Goal: Task Accomplishment & Management: Manage account settings

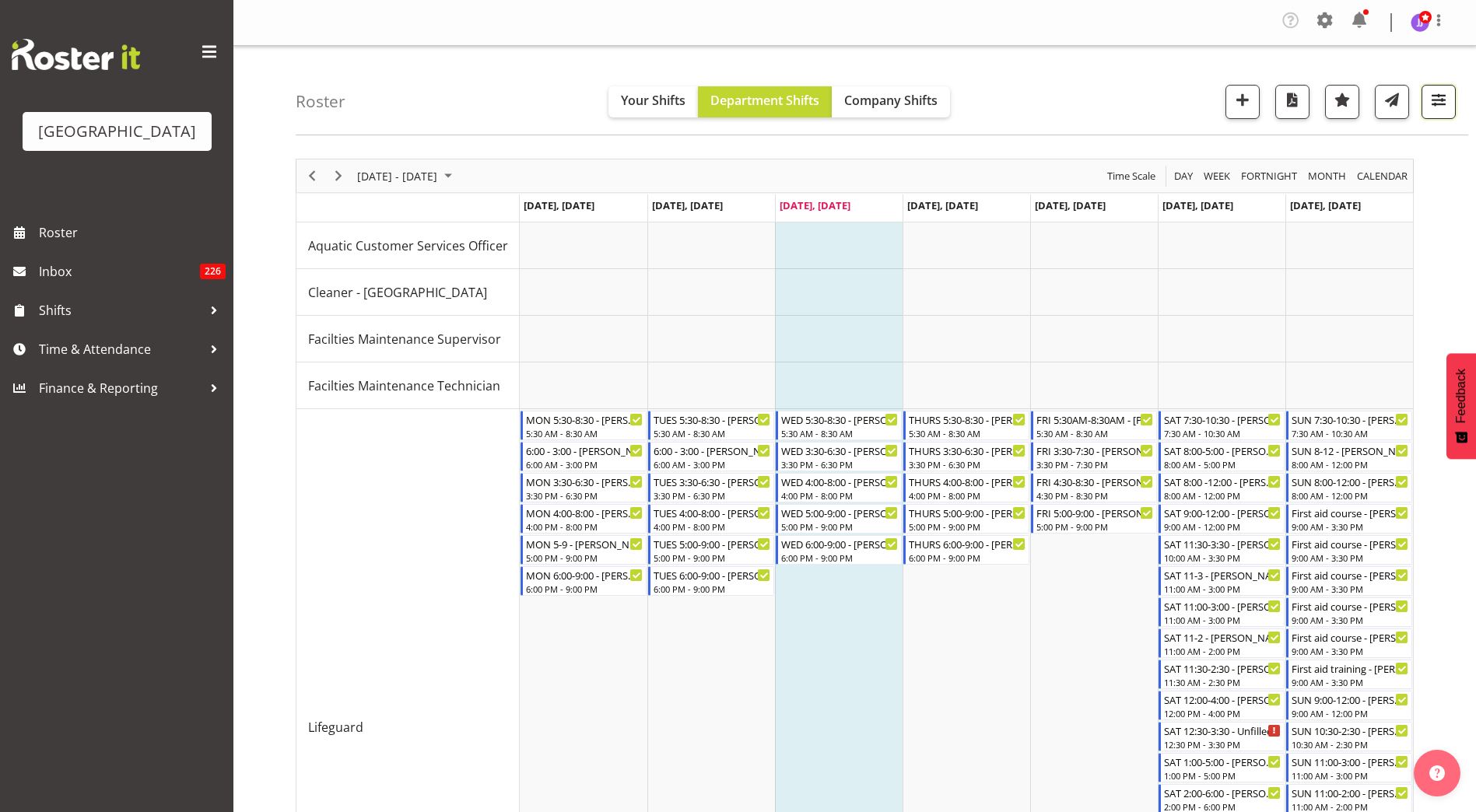
click at [1451, 102] on button "button" at bounding box center [1438, 101] width 34 height 34
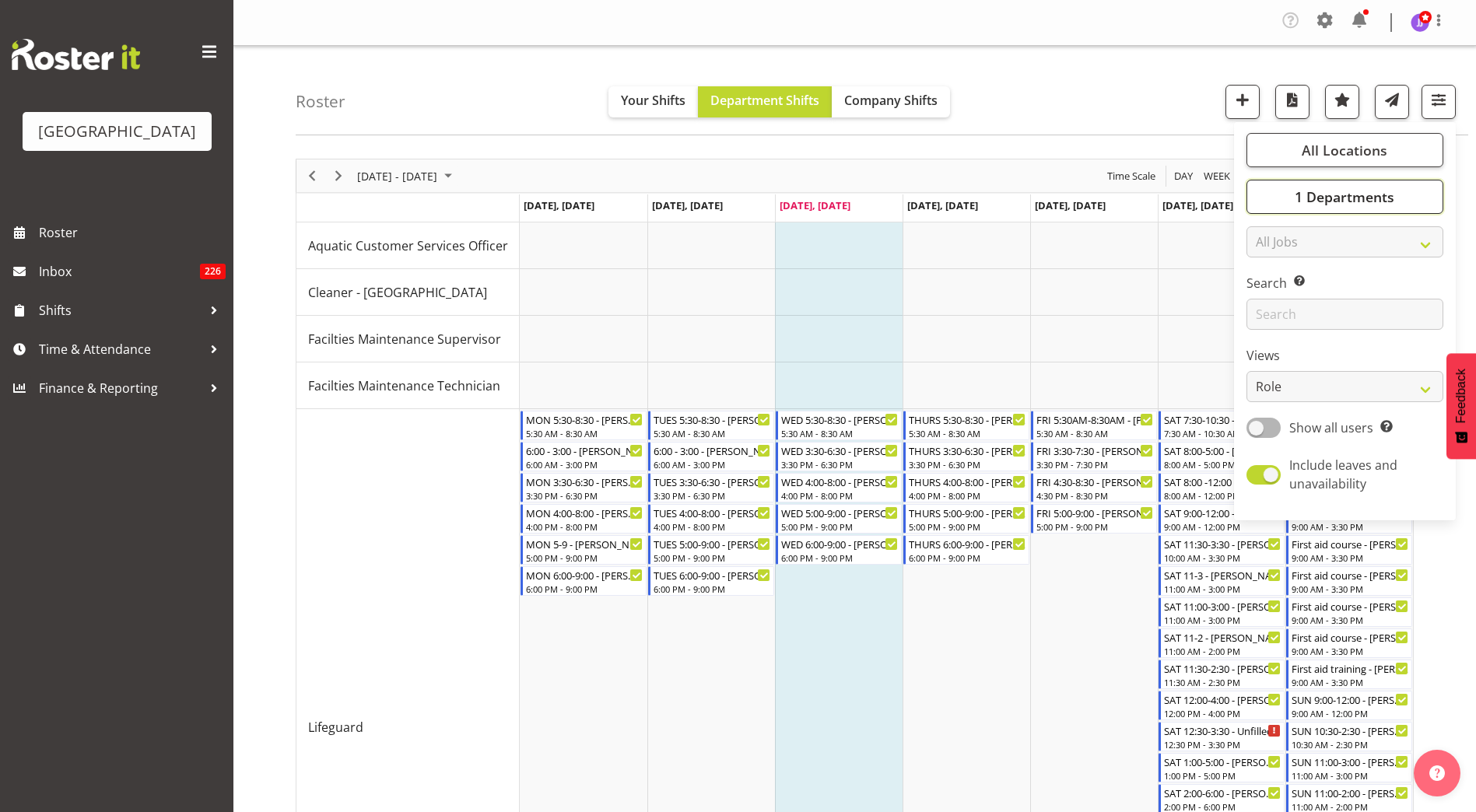
click at [1348, 196] on span "1 Departments" at bounding box center [1344, 196] width 99 height 19
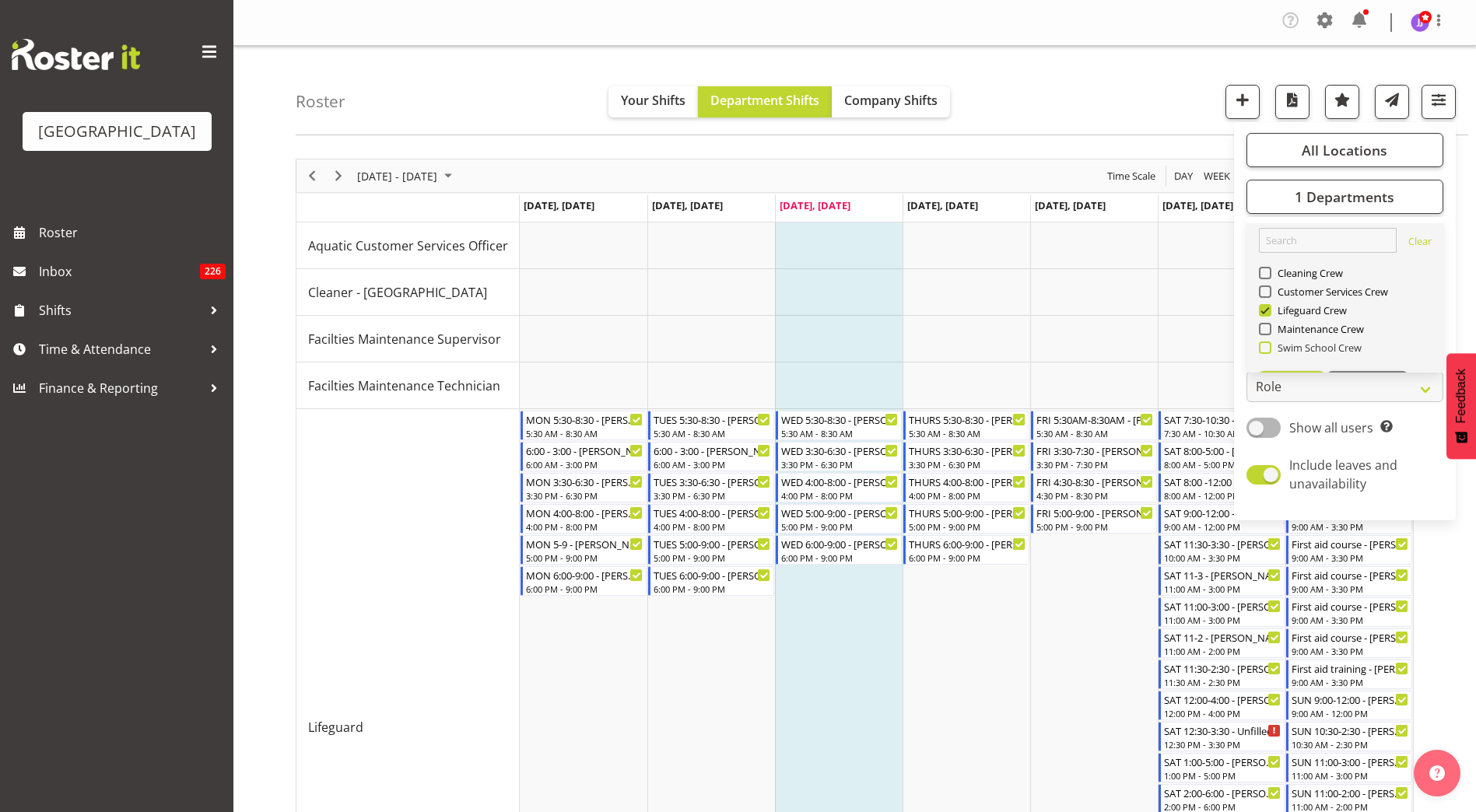
click at [1276, 349] on span "Swim School Crew" at bounding box center [1317, 347] width 91 height 12
click at [1269, 349] on input "Swim School Crew" at bounding box center [1264, 348] width 10 height 10
checkbox input "true"
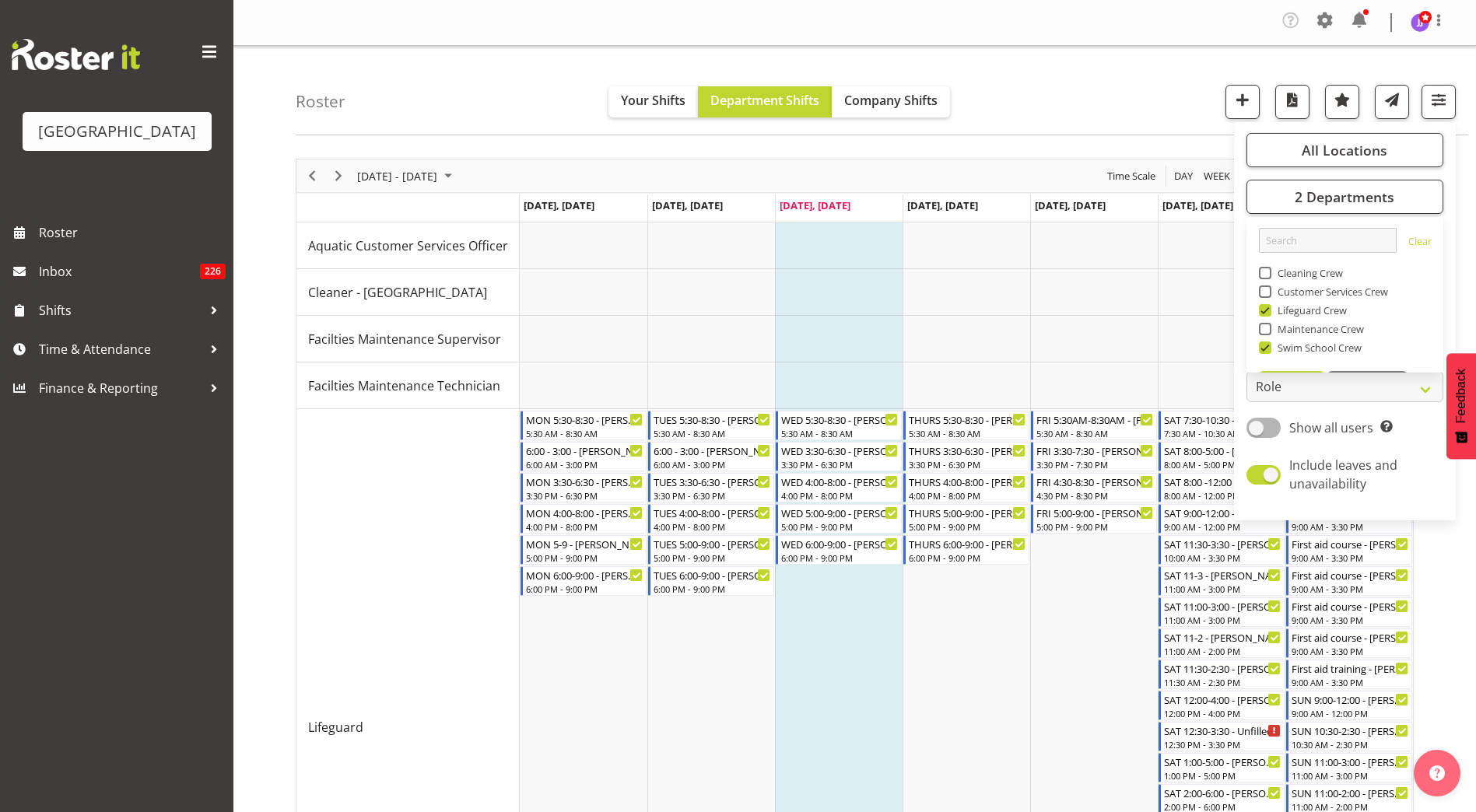
click at [1064, 80] on div "Roster Your Shifts Department Shifts Company Shifts All Locations [GEOGRAPHIC_D…" at bounding box center [882, 90] width 1173 height 89
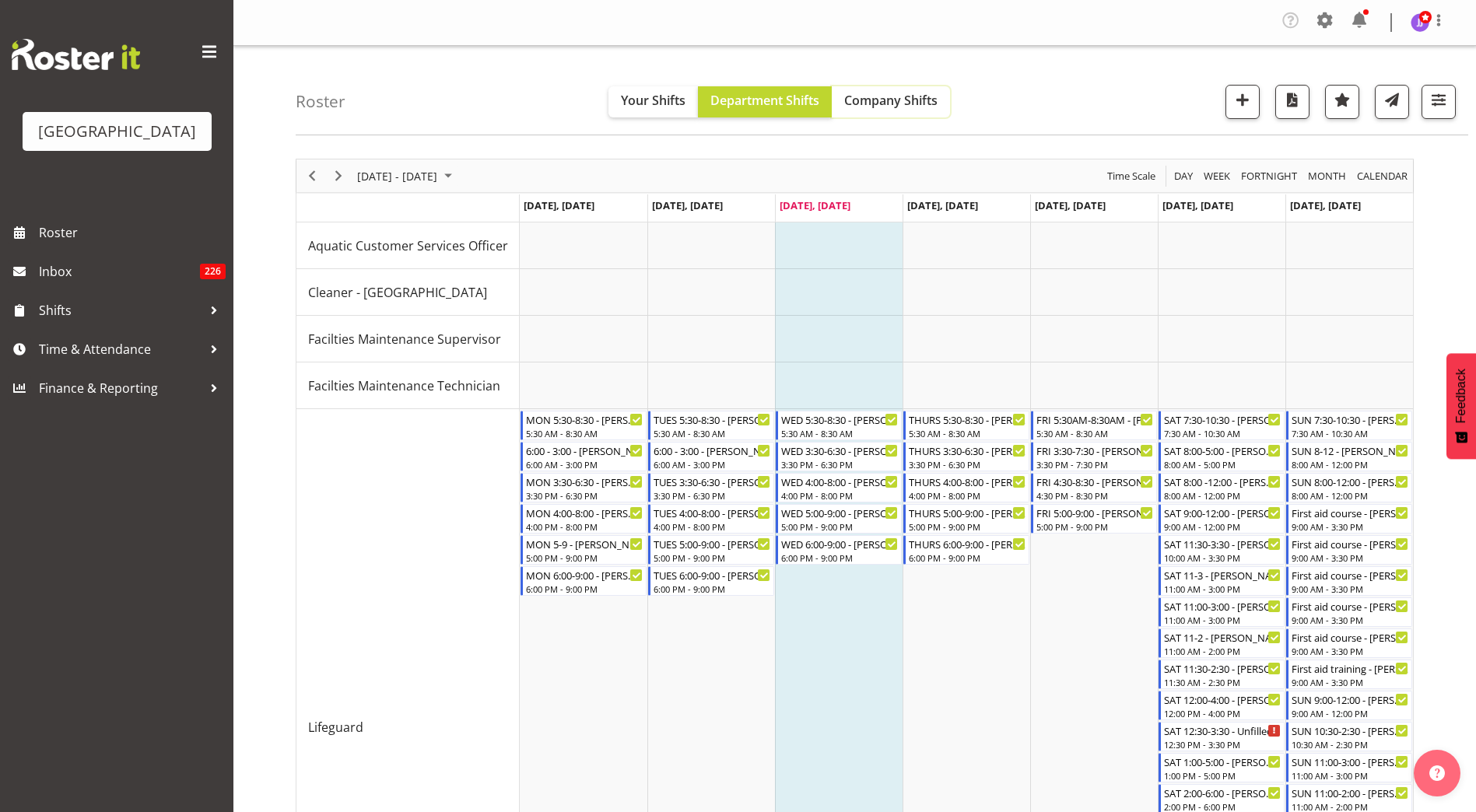
click at [867, 95] on span "Company Shifts" at bounding box center [891, 100] width 94 height 17
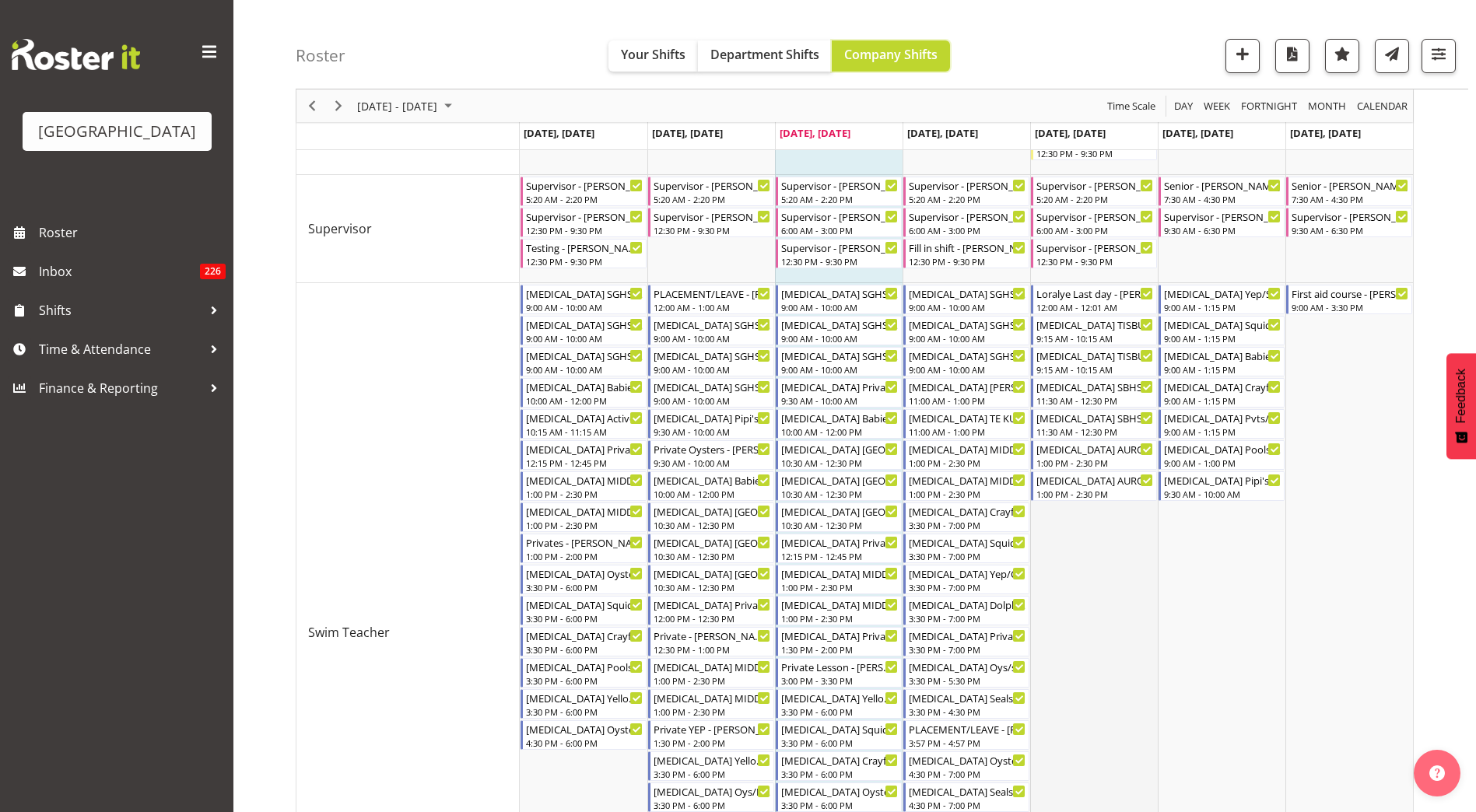
scroll to position [1131, 0]
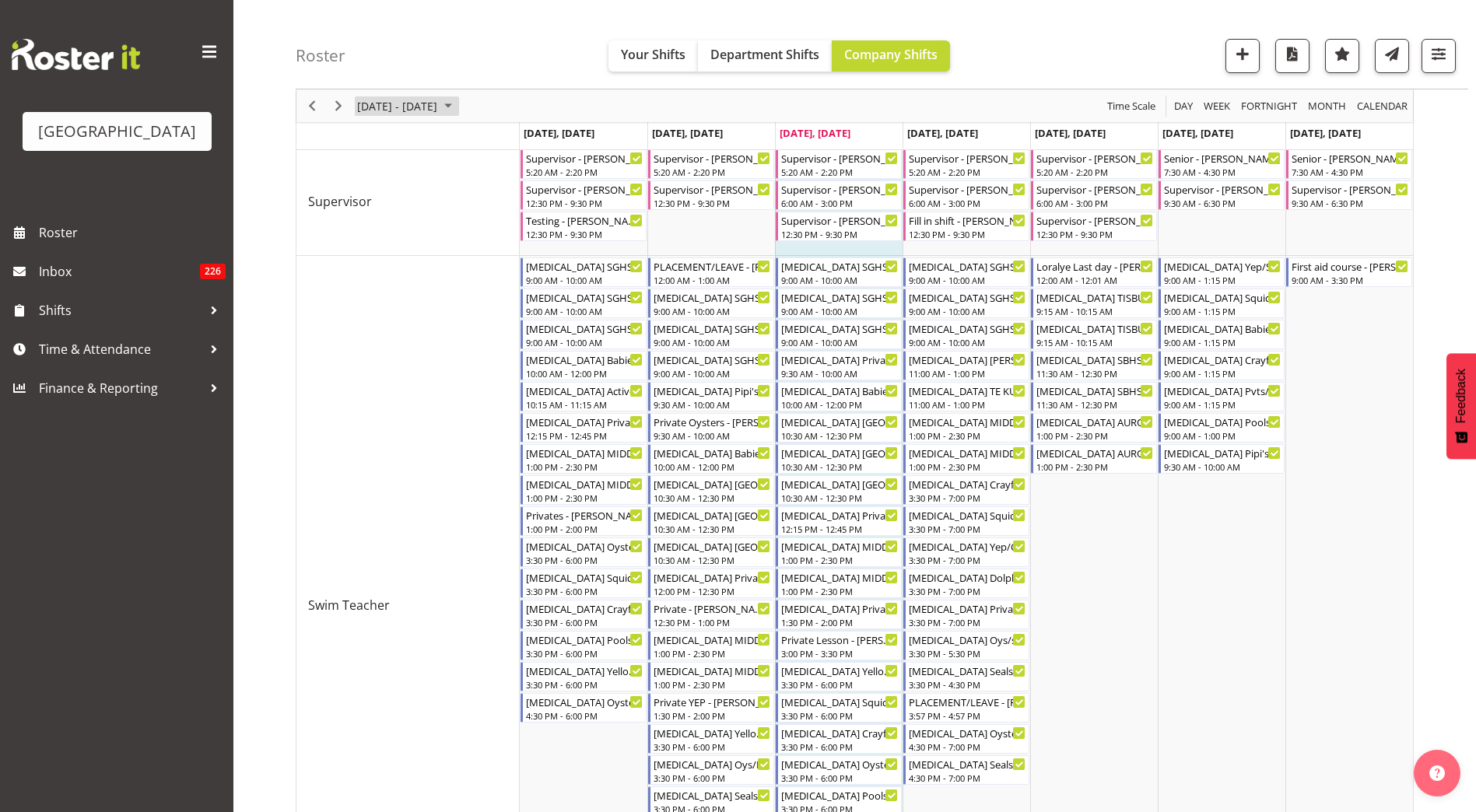
click at [439, 99] on span "[DATE] - [DATE]" at bounding box center [397, 105] width 83 height 19
click at [515, 144] on span "next month" at bounding box center [520, 145] width 27 height 28
click at [451, 197] on span "4" at bounding box center [448, 198] width 23 height 23
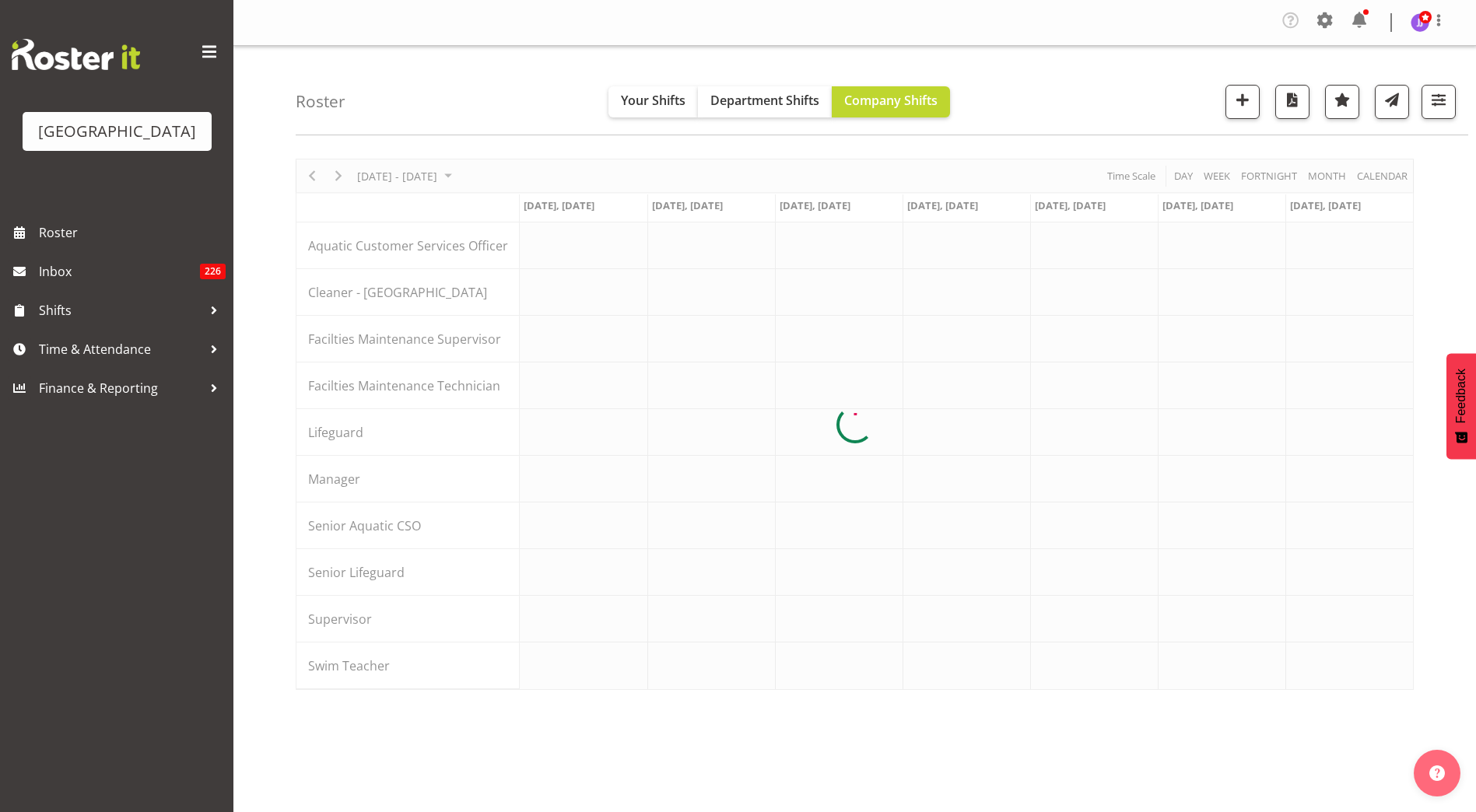
scroll to position [0, 0]
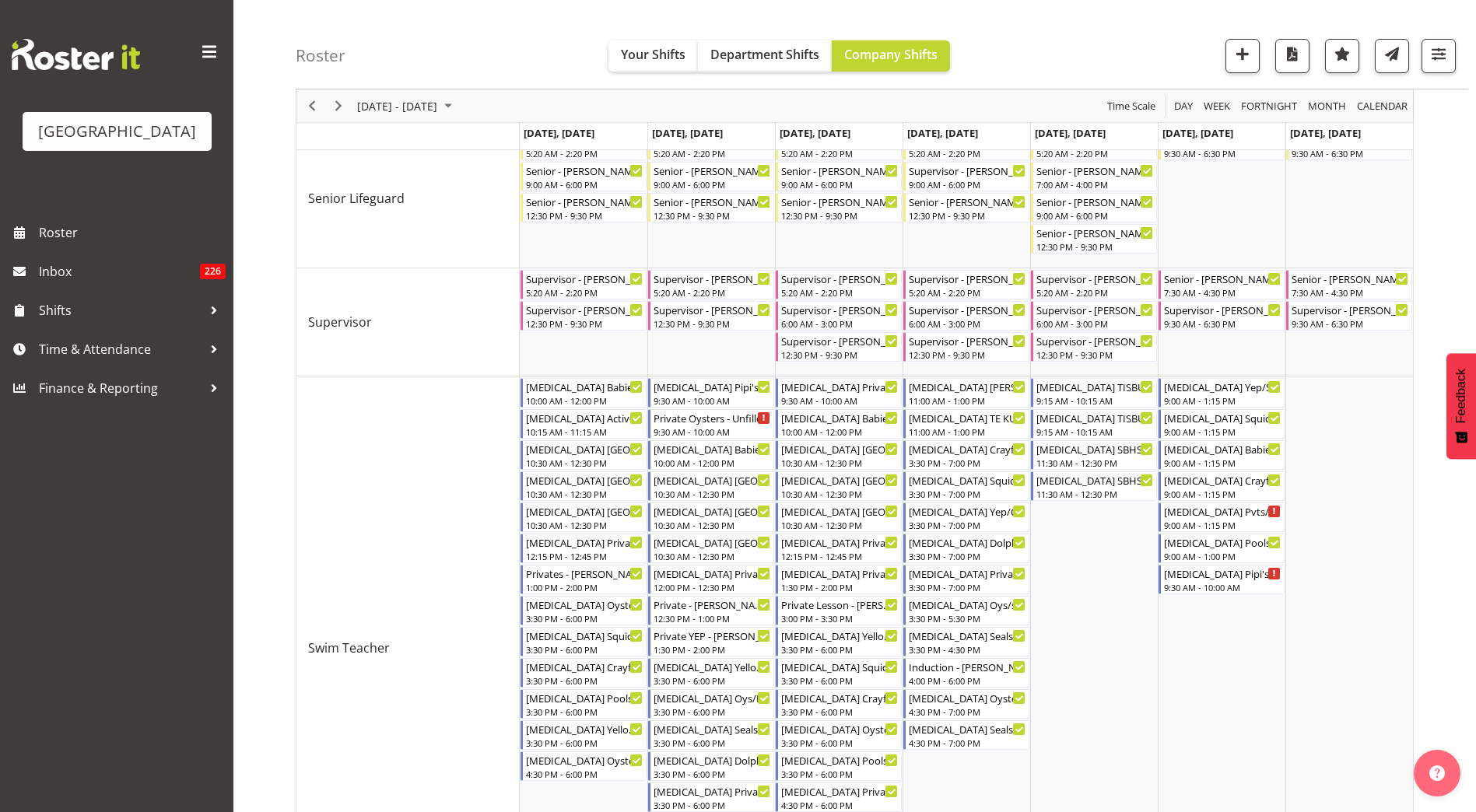
scroll to position [1007, 0]
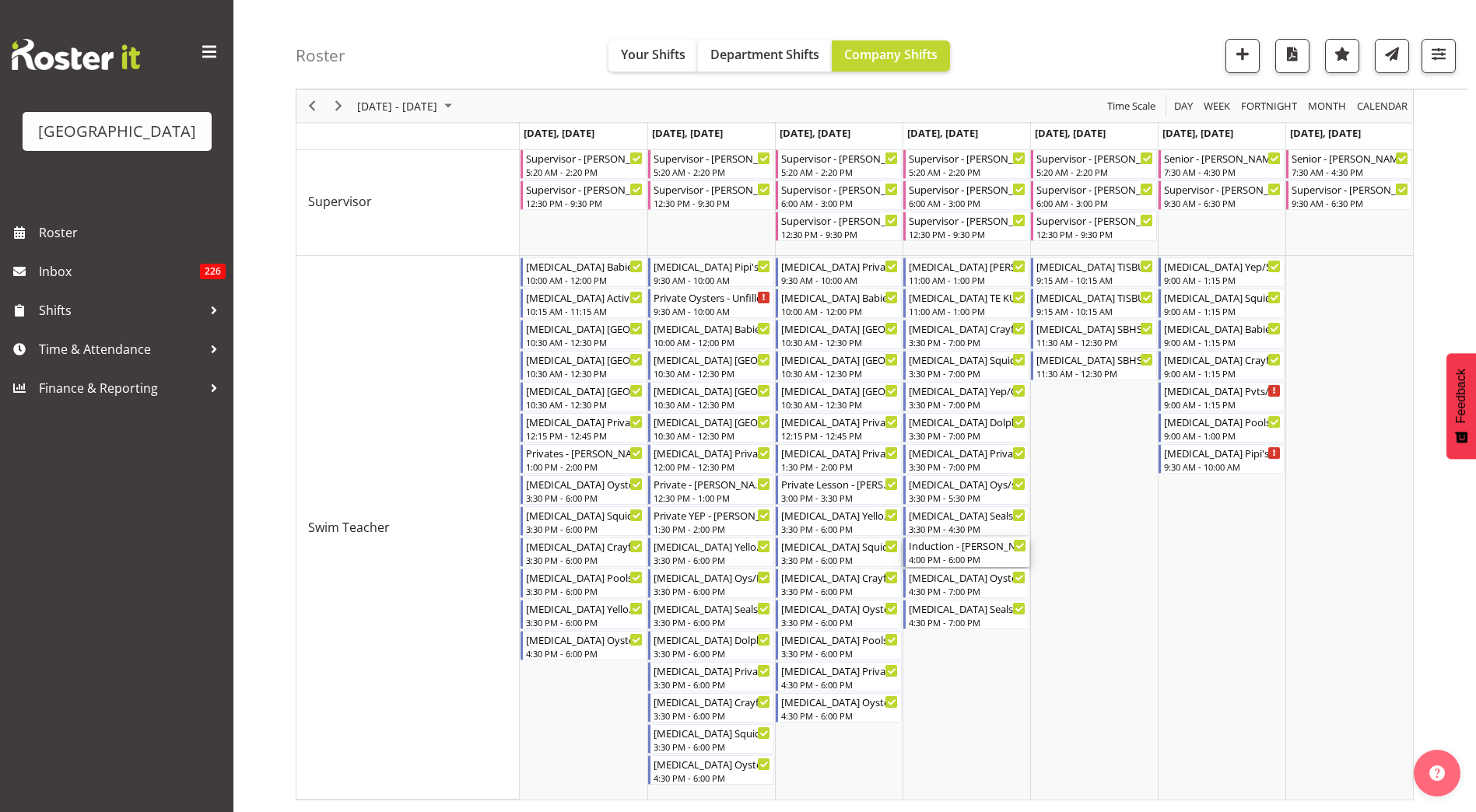
click at [976, 549] on div "Induction - [PERSON_NAME]" at bounding box center [968, 545] width 118 height 16
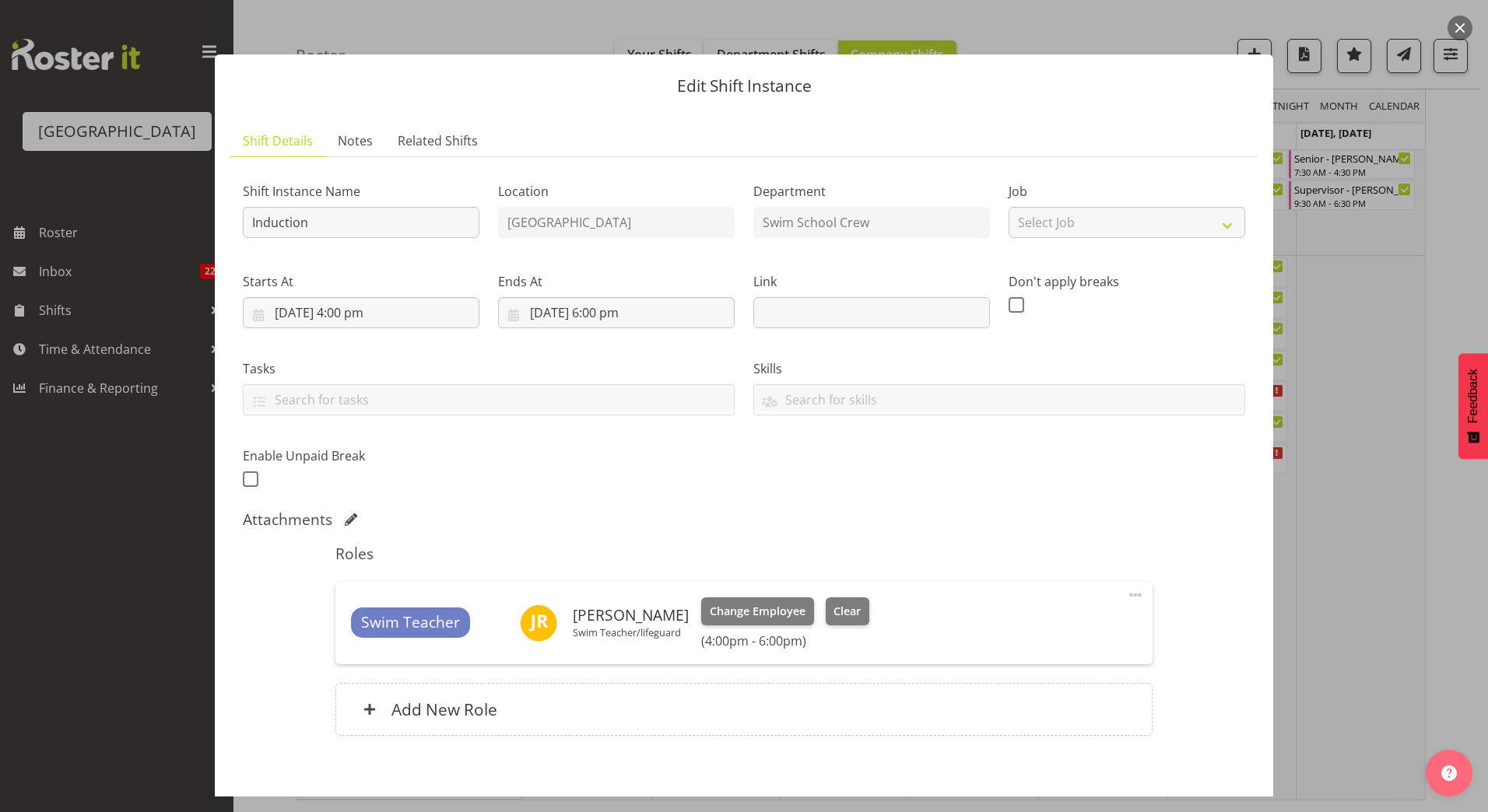
click at [1127, 597] on span at bounding box center [1136, 595] width 19 height 19
click at [1061, 633] on link "Edit" at bounding box center [1070, 632] width 149 height 28
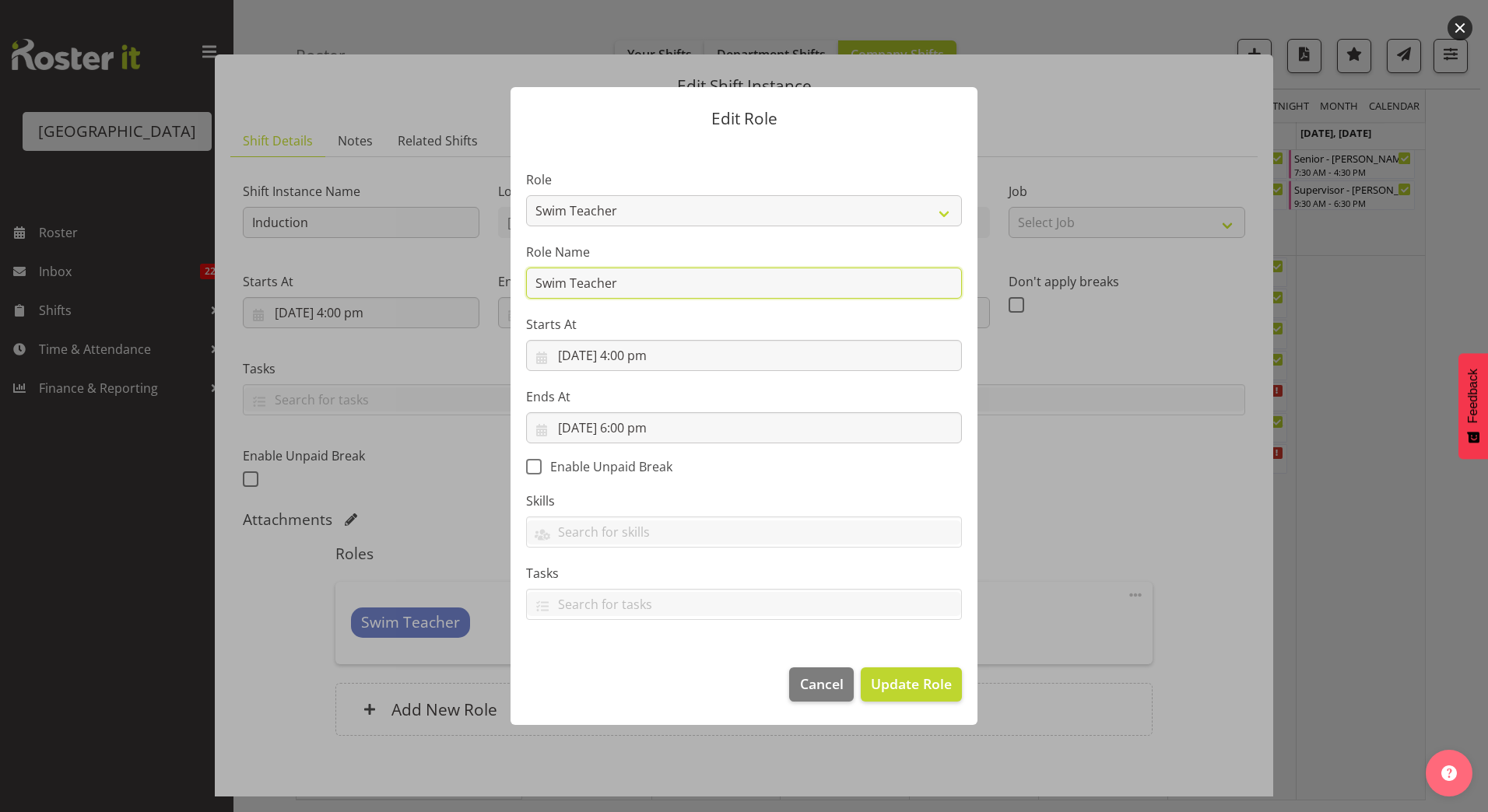
click at [654, 286] on input "Swim Teacher" at bounding box center [744, 283] width 436 height 31
click at [948, 284] on input "Swim Teacher" at bounding box center [744, 283] width 436 height 31
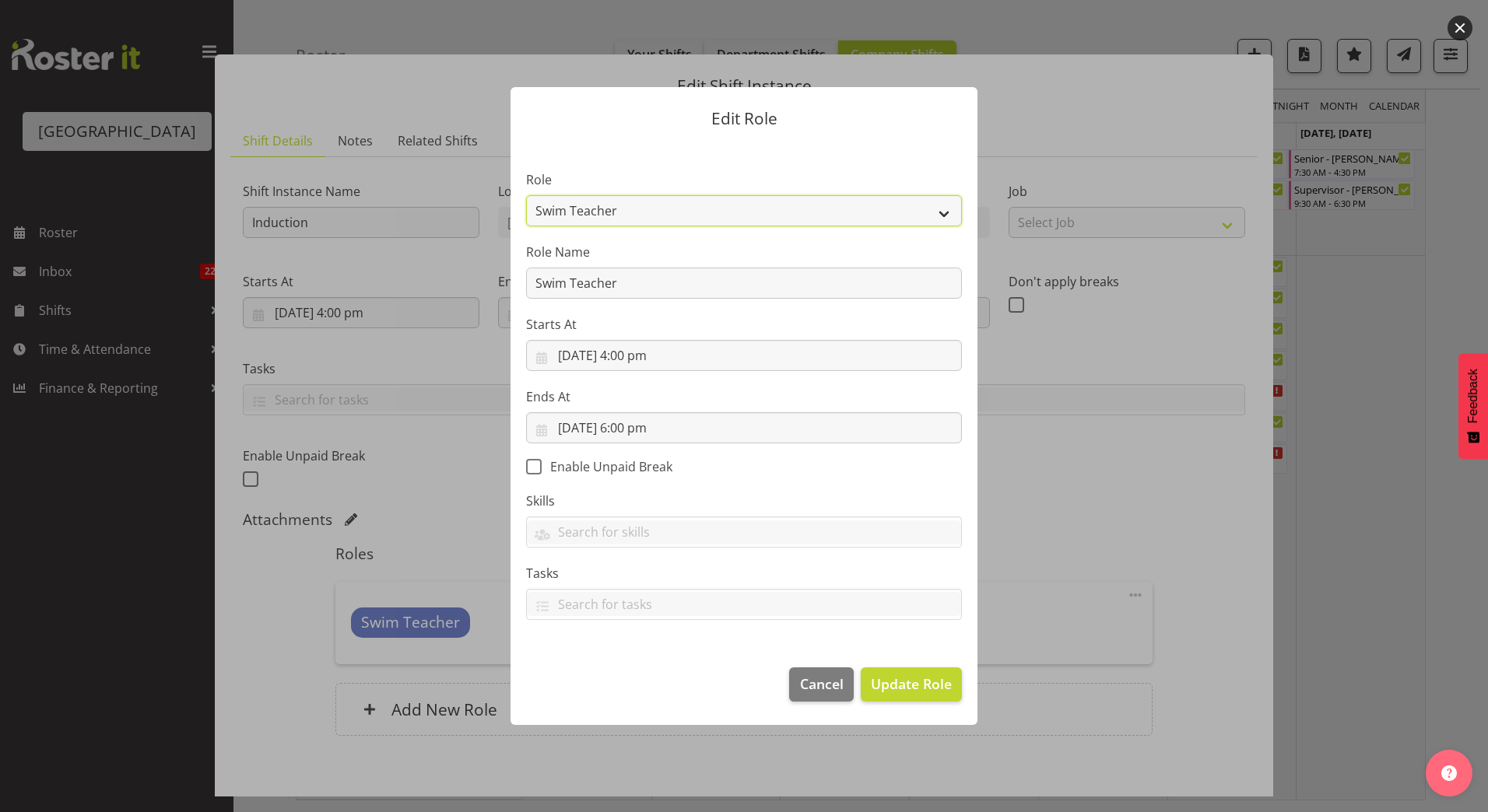
click at [950, 198] on select "Aquatic Customer Services Officer Cleaner - Splash Palace Facilties Maintenance…" at bounding box center [744, 211] width 436 height 31
select select "96"
click at [526, 196] on select "Aquatic Customer Services Officer Cleaner - Splash Palace Facilties Maintenance…" at bounding box center [744, 211] width 436 height 31
click at [909, 674] on button "Update Role" at bounding box center [911, 684] width 101 height 34
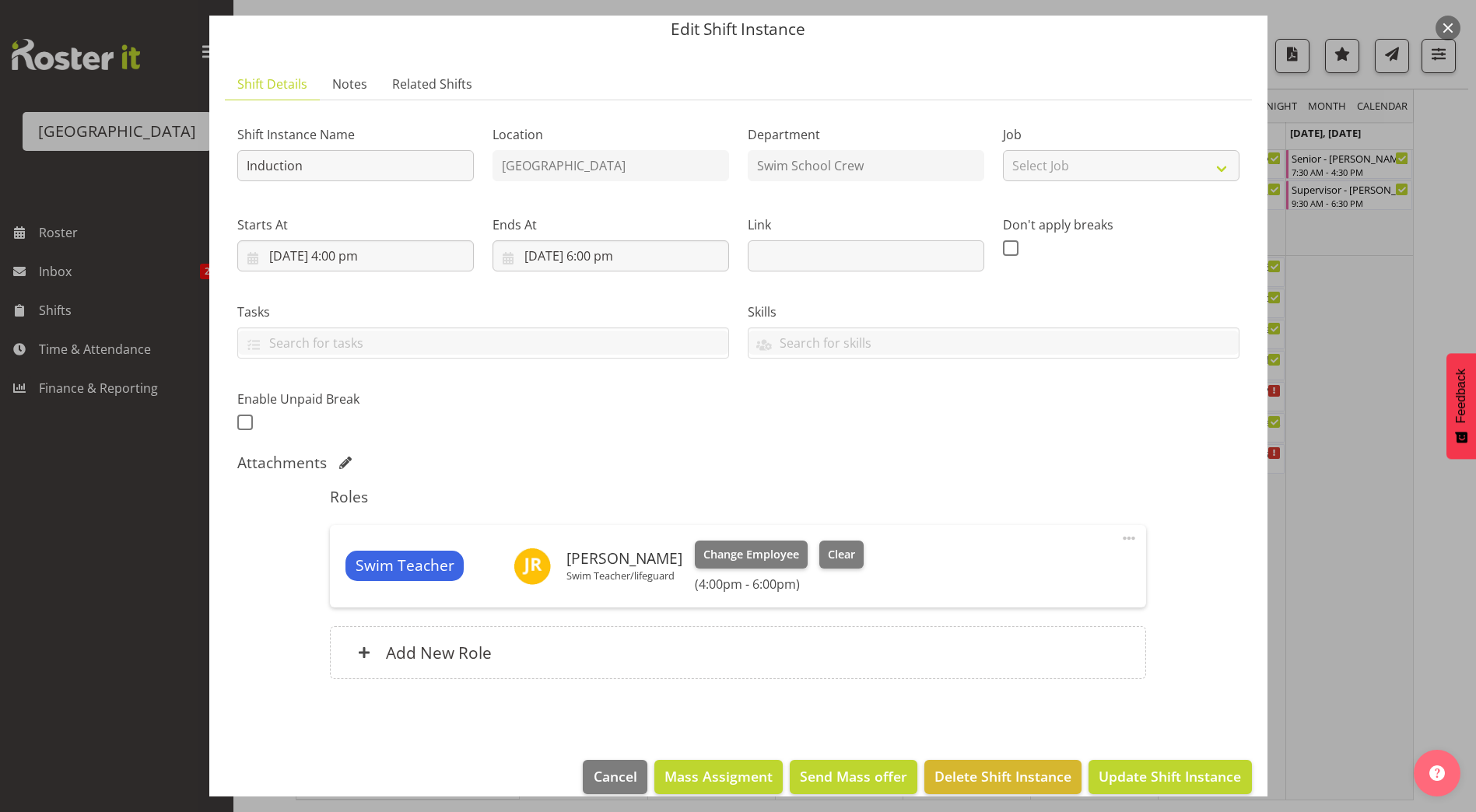
scroll to position [78, 0]
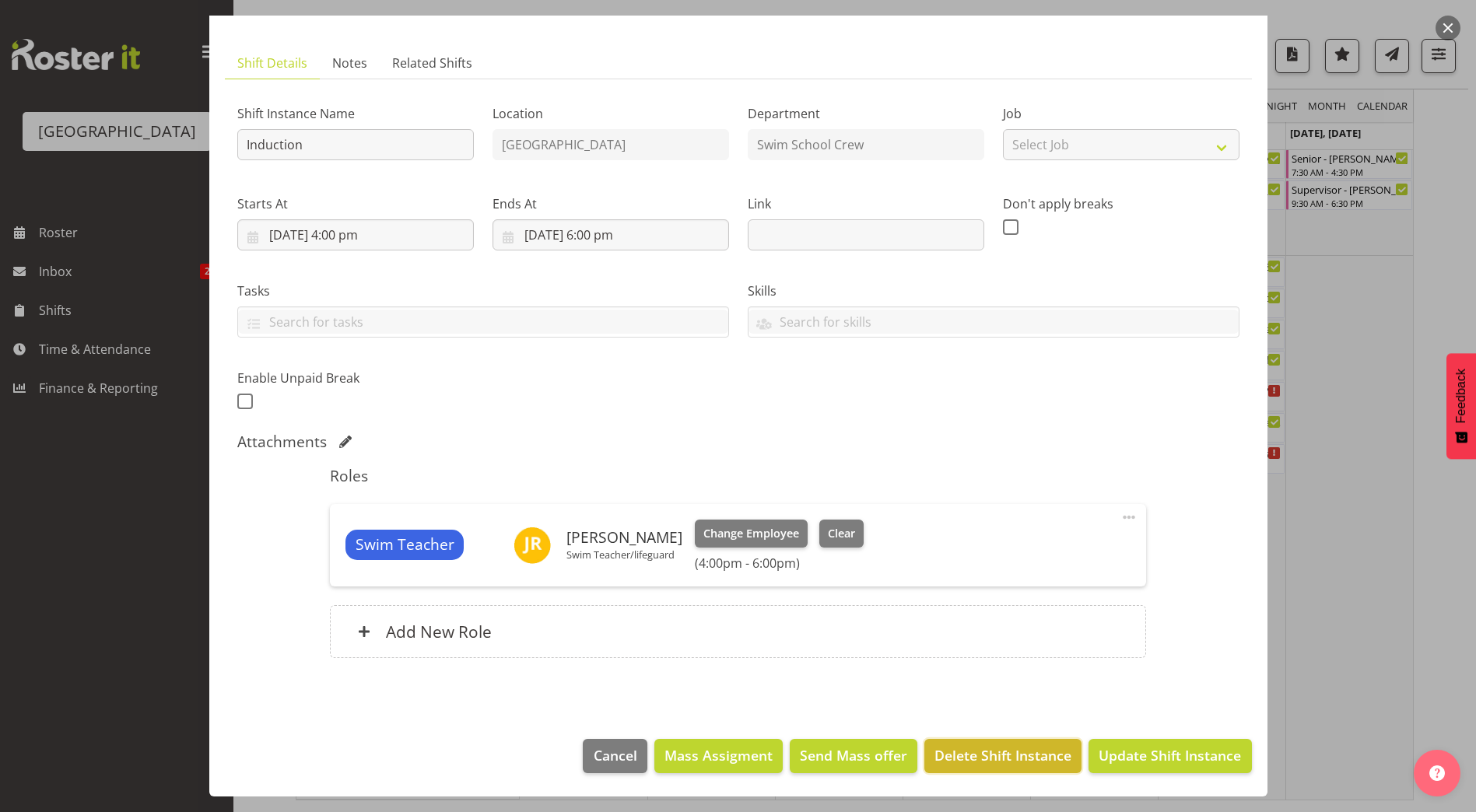
click at [985, 757] on span "Delete Shift Instance" at bounding box center [1003, 755] width 137 height 20
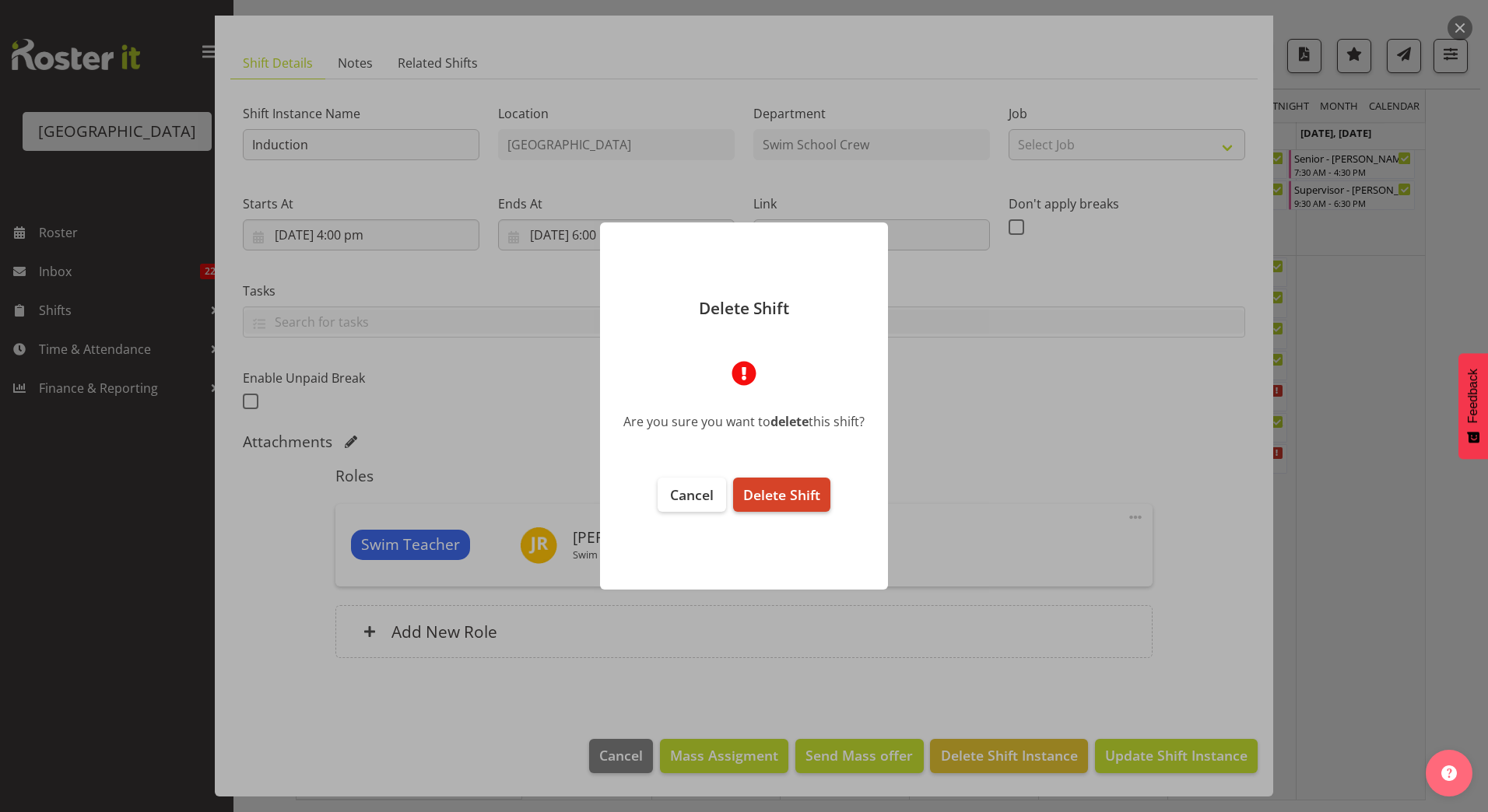
click at [778, 492] on span "Delete Shift" at bounding box center [782, 495] width 77 height 19
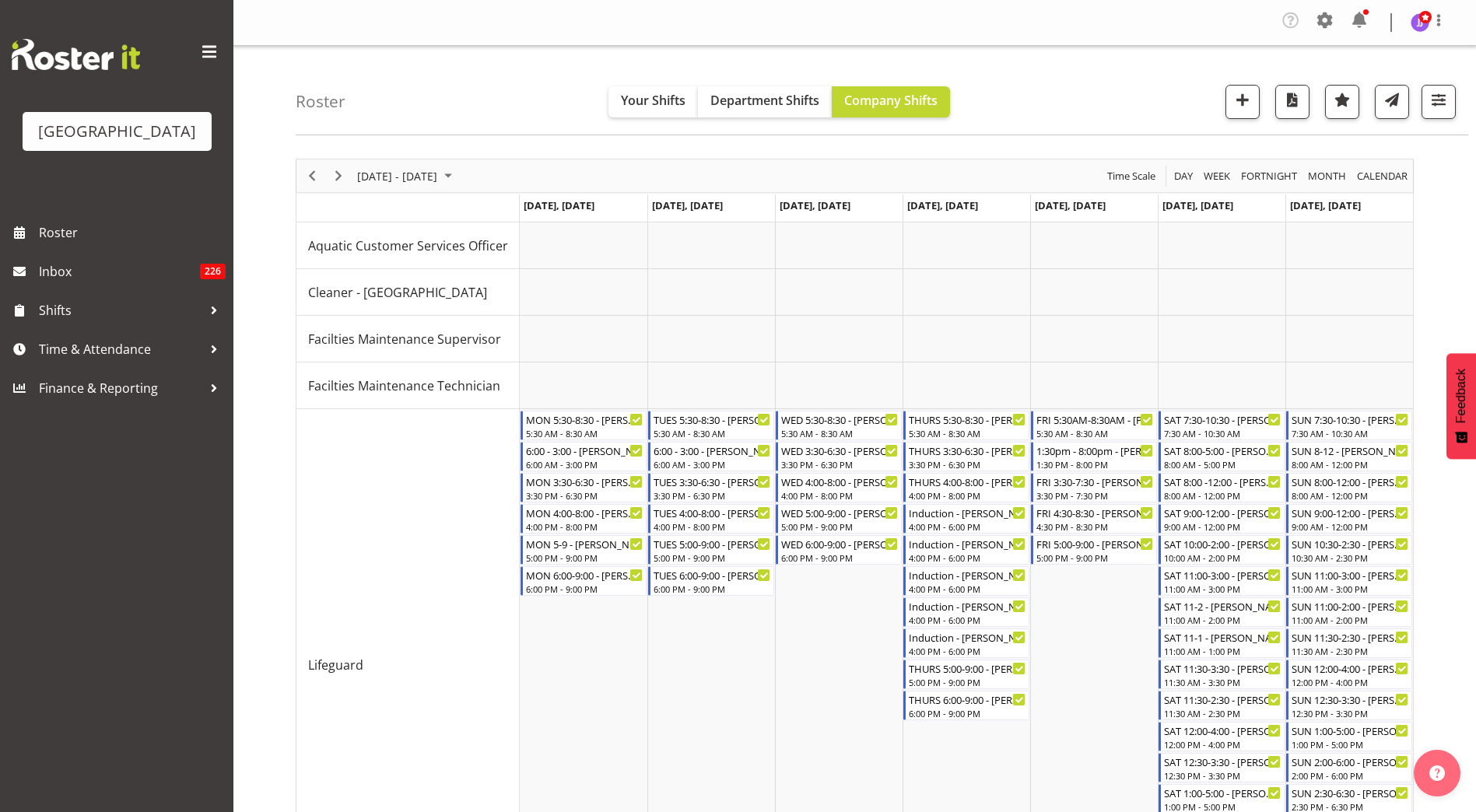
scroll to position [1007, 0]
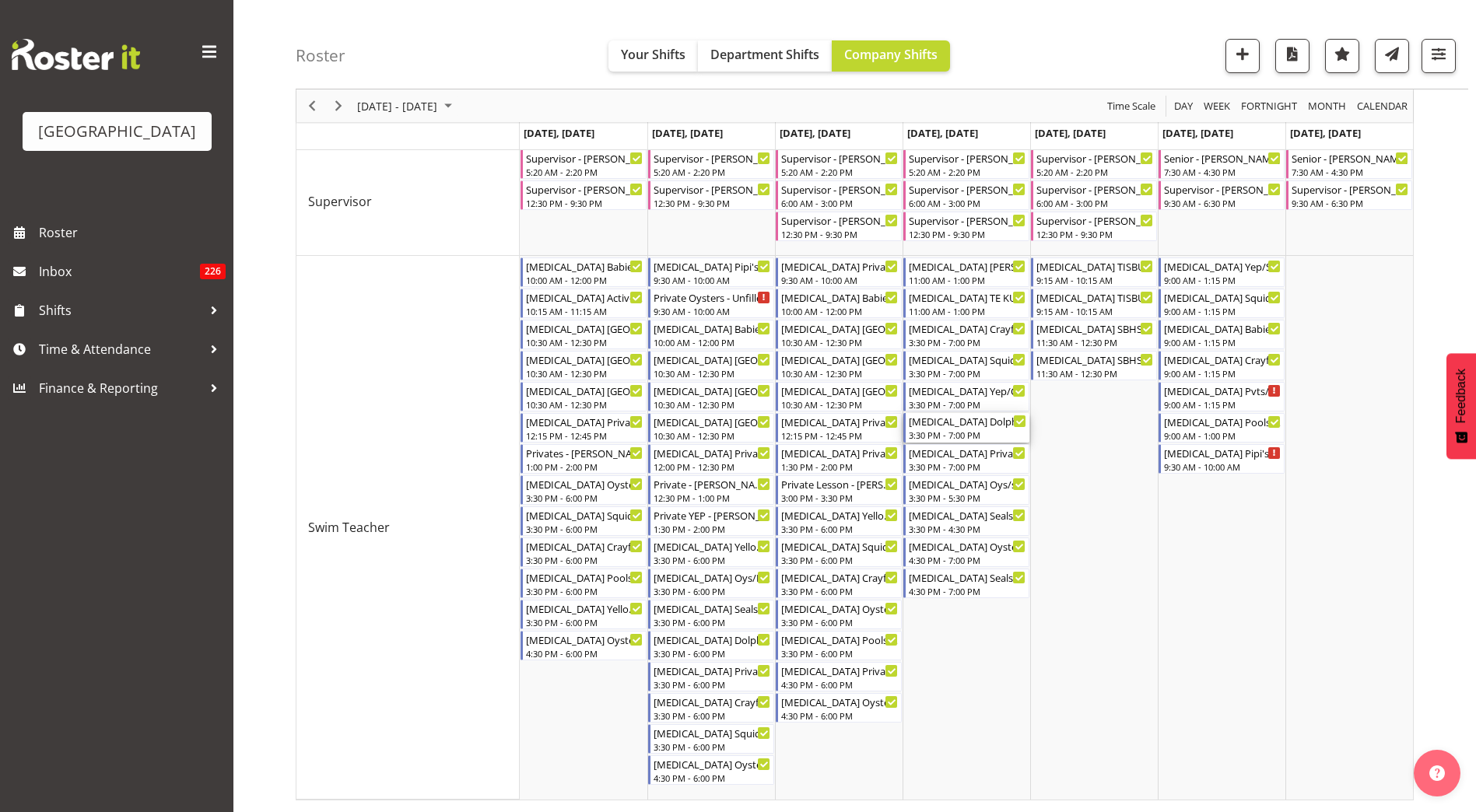
click at [1005, 424] on div "[MEDICAL_DATA] Dolphins/Sharks - [PERSON_NAME]" at bounding box center [968, 421] width 118 height 16
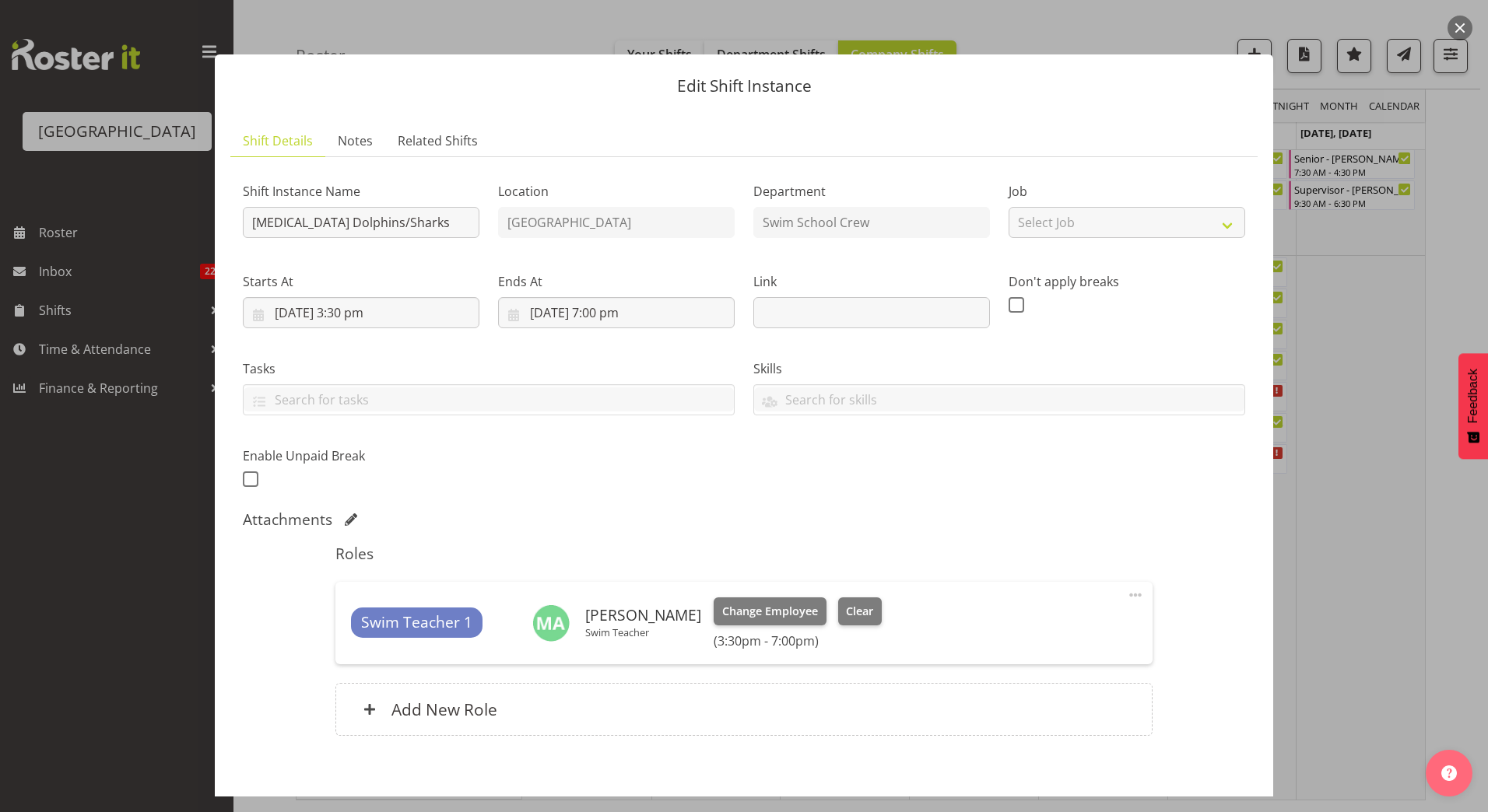
click at [1465, 26] on button "button" at bounding box center [1460, 28] width 25 height 25
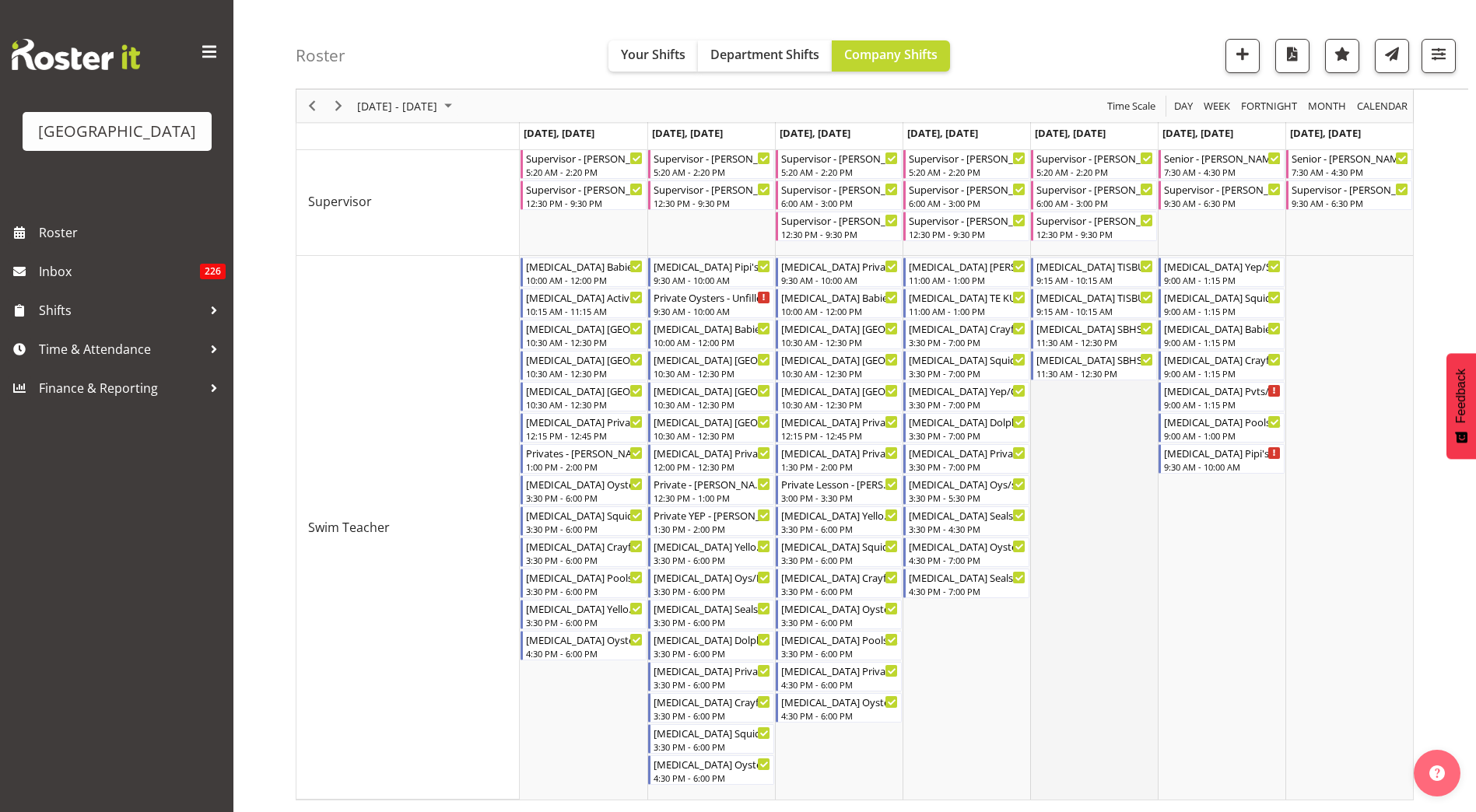
click at [1070, 494] on td "Timeline Week of September 4, 2025" at bounding box center [1094, 528] width 128 height 544
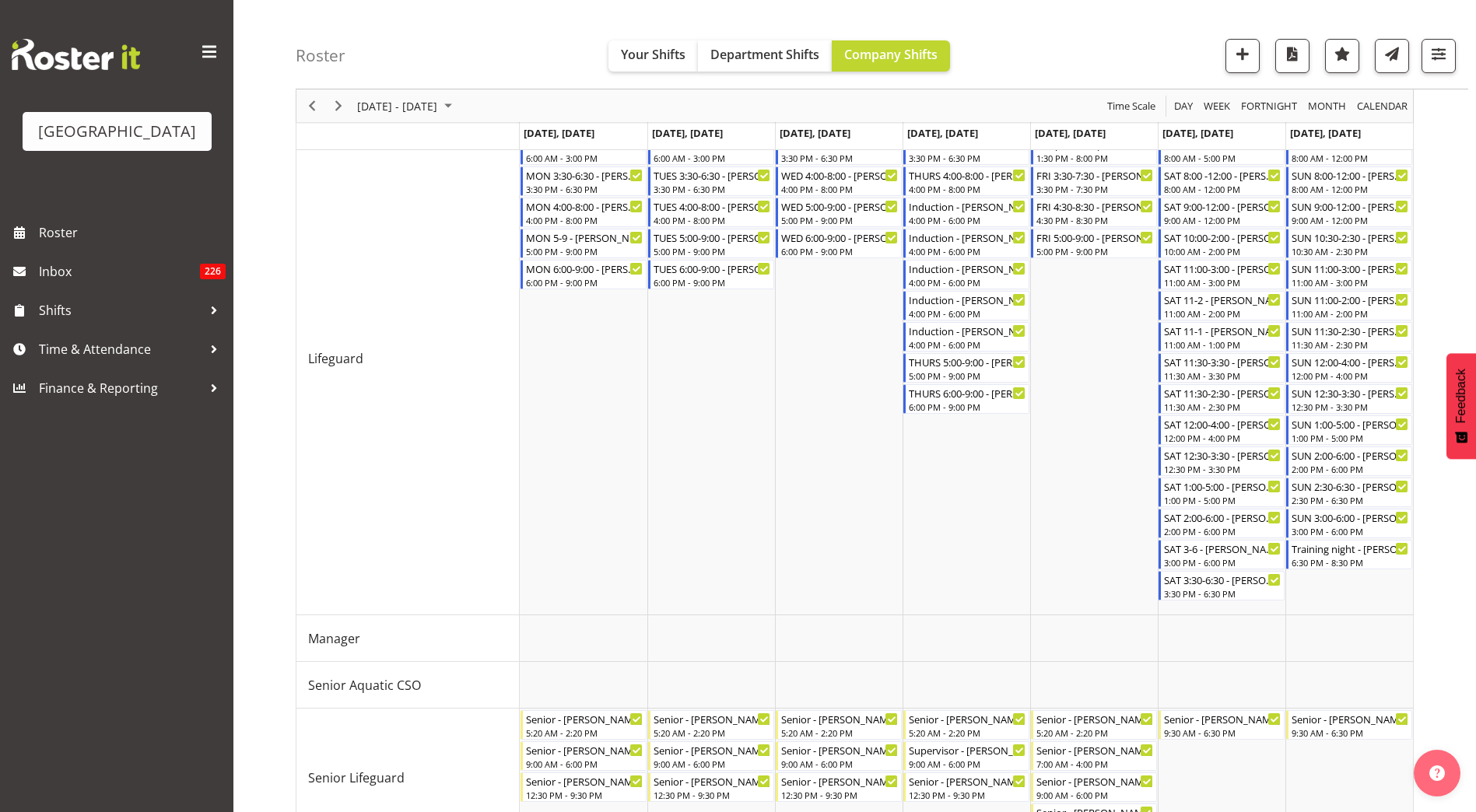
scroll to position [0, 0]
